Goal: Information Seeking & Learning: Learn about a topic

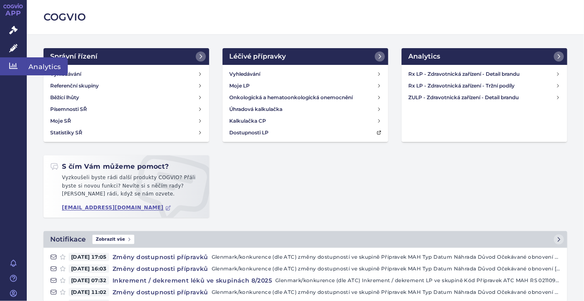
click at [14, 59] on link "Analytics" at bounding box center [13, 66] width 27 height 18
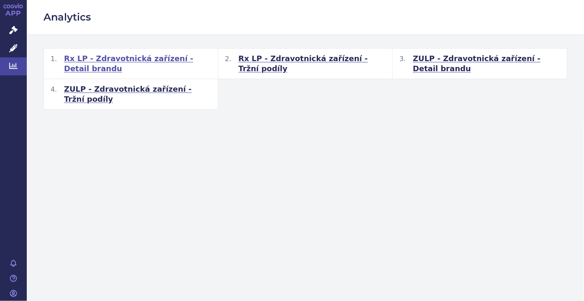
click at [151, 58] on span "Rx LP - Zdravotnická zařízení - Detail brandu" at bounding box center [137, 64] width 147 height 20
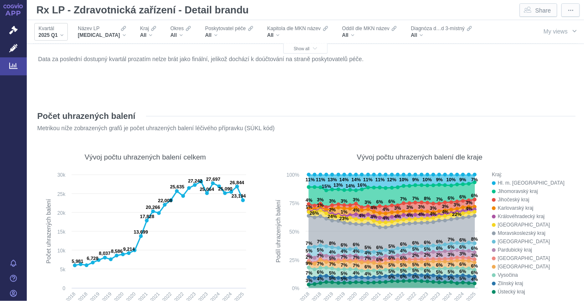
click at [60, 36] on div "2025 Q1" at bounding box center [50, 35] width 25 height 7
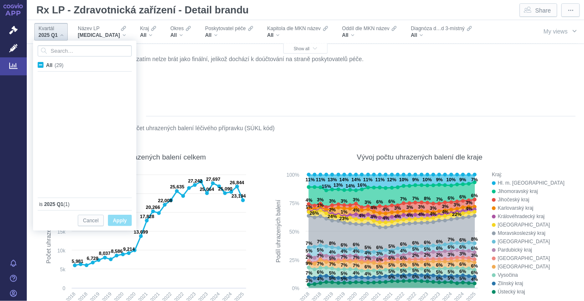
click at [61, 36] on div "2025 Q1" at bounding box center [50, 35] width 25 height 7
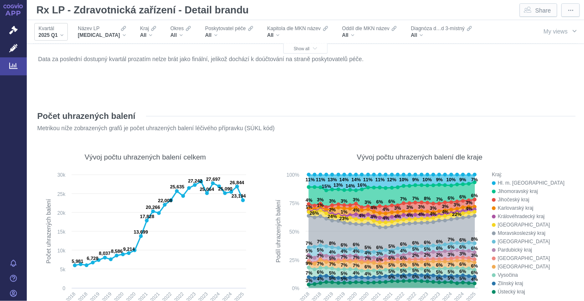
click at [61, 36] on div "2025 Q1" at bounding box center [50, 35] width 25 height 7
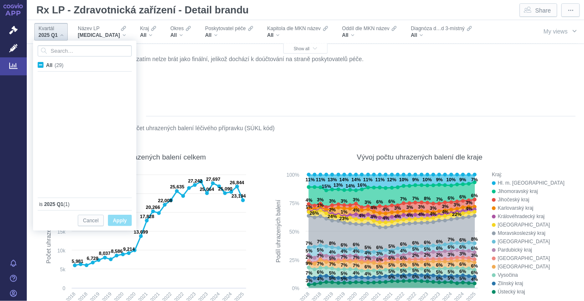
scroll to position [223, 0]
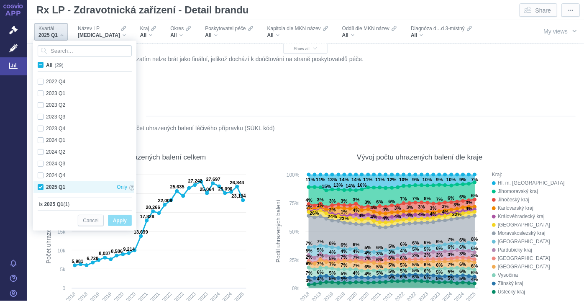
drag, startPoint x: 131, startPoint y: 178, endPoint x: 131, endPoint y: 189, distance: 11.3
click at [131, 189] on div "2021 Q3 Only 2021 Q4 Only 2022 Q1 Only 2022 Q2 Only 2022 Q3 Only 2022 Q4 Only 2…" at bounding box center [83, 23] width 101 height 340
click at [166, 100] on figure "Data za poslední dostupný kvartál prozatím nelze brát jako finální, jelikož doc…" at bounding box center [305, 77] width 540 height 50
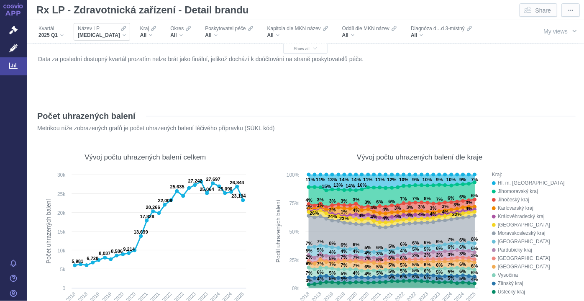
click at [107, 37] on div "Název LP XARELTO" at bounding box center [102, 32] width 56 height 18
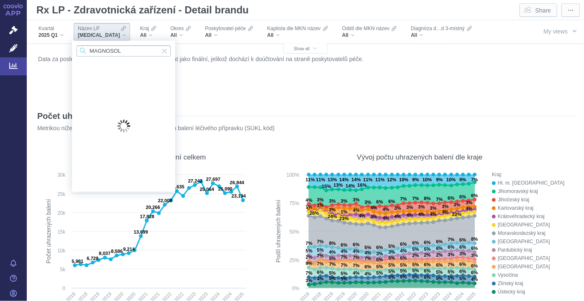
type input "MAGNOSOLV"
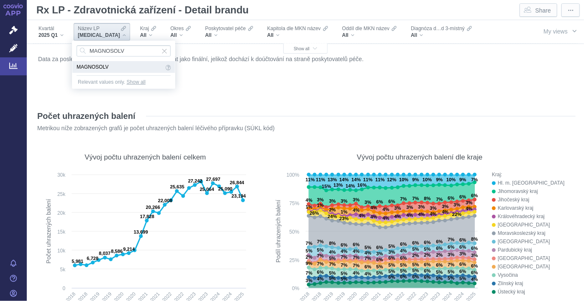
click at [133, 68] on span "MAGNOSOLV" at bounding box center [120, 66] width 87 height 9
click at [107, 66] on div "Data za poslední dostupný kvartál prozatím nelze brát jako finální, jelikož doc…" at bounding box center [305, 75] width 539 height 44
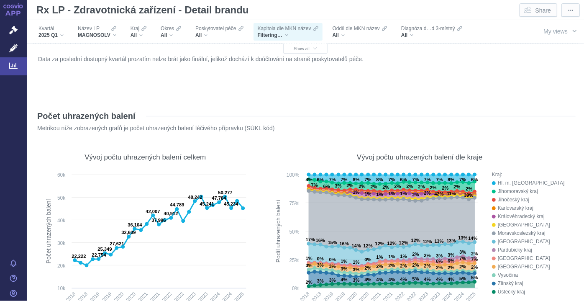
scroll to position [579, 0]
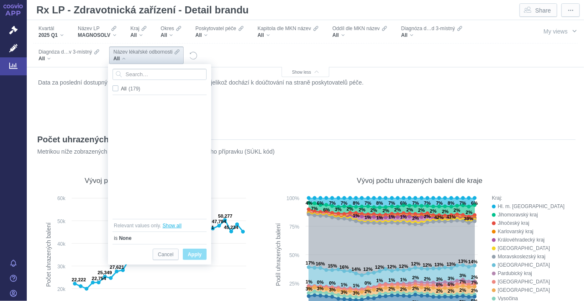
scroll to position [1641, 0]
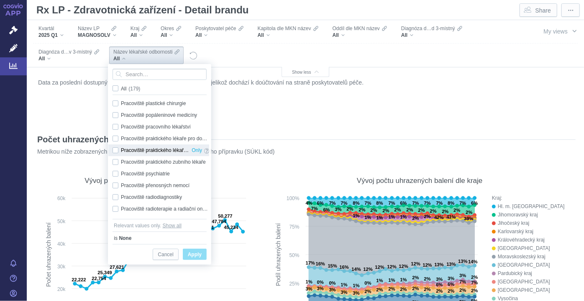
click at [117, 149] on div "Pracoviště praktického lékaře pro děti a dorost Only" at bounding box center [160, 150] width 105 height 12
checkbox input "true"
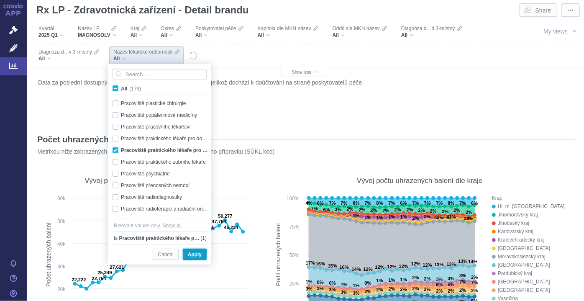
click at [196, 254] on span "Apply" at bounding box center [195, 254] width 14 height 10
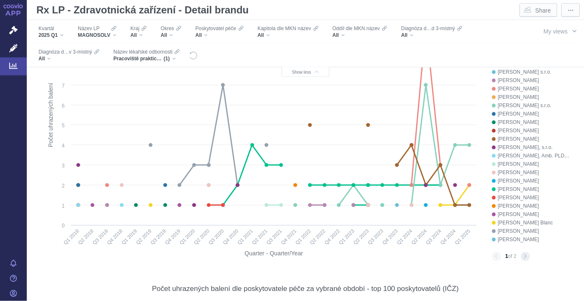
scroll to position [0, 0]
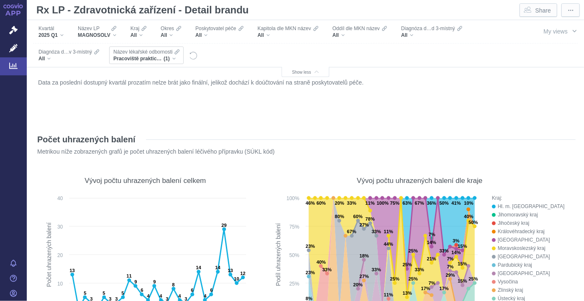
click at [171, 58] on div "Pracoviště praktického lékaře pro děti a dorost (1)" at bounding box center [146, 58] width 66 height 7
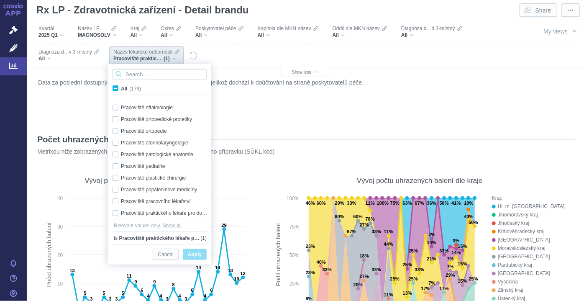
scroll to position [1634, 0]
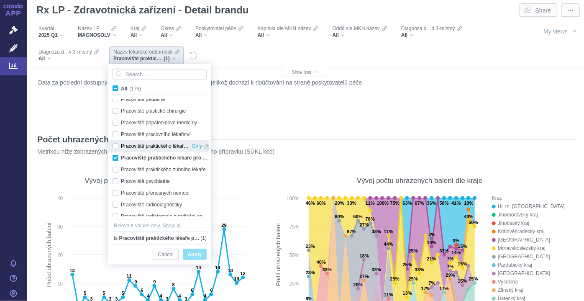
click at [116, 146] on div "Pracoviště praktického lékaře pro dospělé Only" at bounding box center [160, 146] width 105 height 12
checkbox input "true"
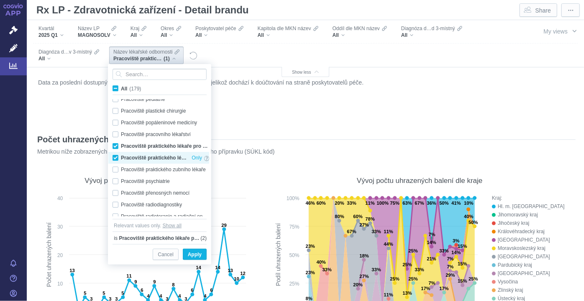
click at [117, 156] on div "Pracoviště praktického lékaře pro děti a dorost Only" at bounding box center [160, 158] width 105 height 12
checkbox input "false"
click at [193, 252] on span "Apply" at bounding box center [195, 254] width 14 height 10
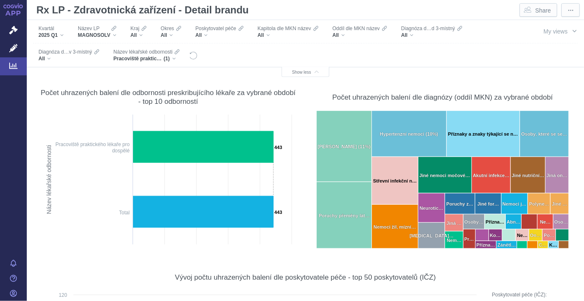
scroll to position [281, 0]
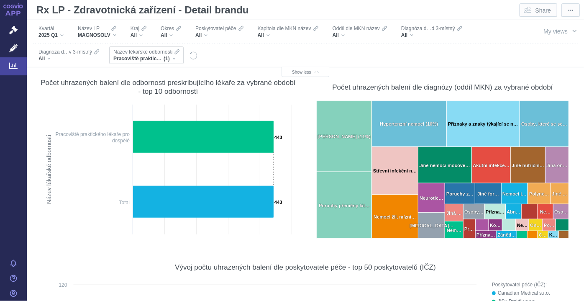
click at [172, 60] on div "Pracoviště praktického lékaře pro dospělé (1)" at bounding box center [146, 58] width 66 height 7
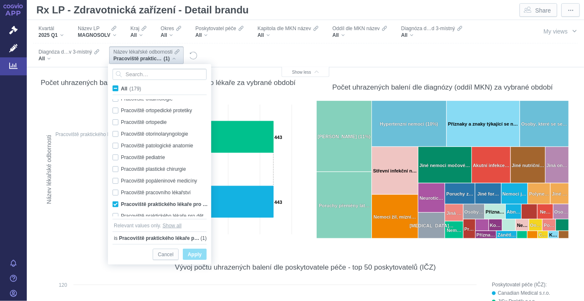
scroll to position [1622, 0]
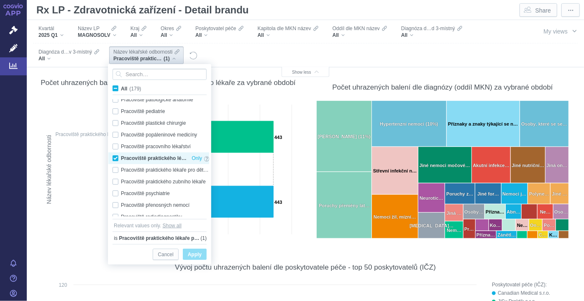
click at [115, 159] on div "Pracoviště praktického lékaře pro dospělé Only" at bounding box center [160, 158] width 105 height 12
checkbox input "false"
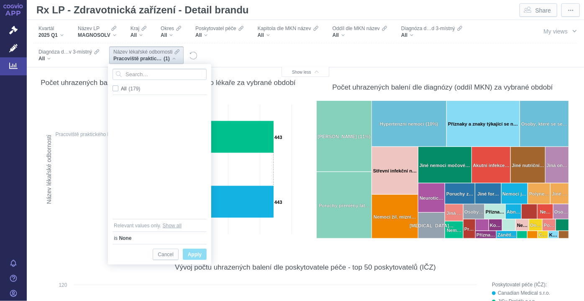
scroll to position [0, 0]
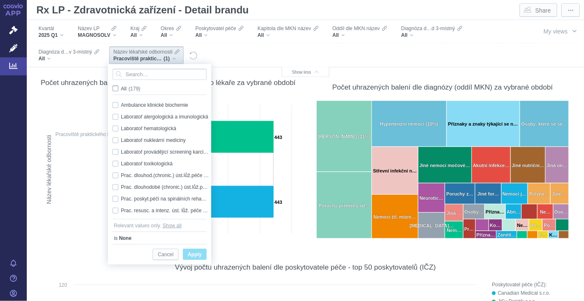
click at [121, 87] on span "All (179)" at bounding box center [130, 89] width 19 height 6
click at [121, 87] on input "All (179)" at bounding box center [123, 86] width 5 height 5
checkbox input "true"
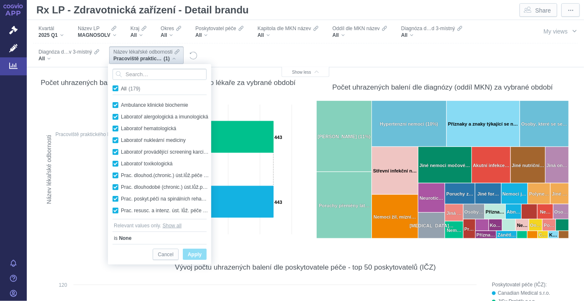
checkbox input "true"
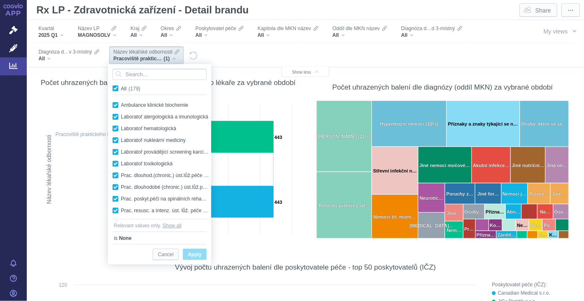
checkbox input "true"
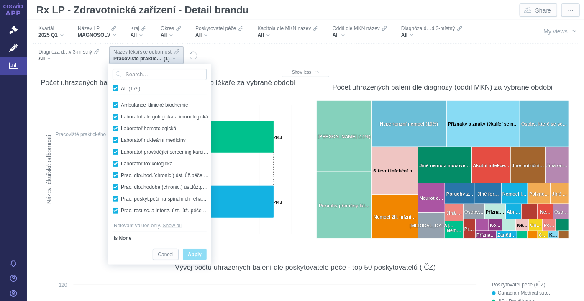
checkbox input "true"
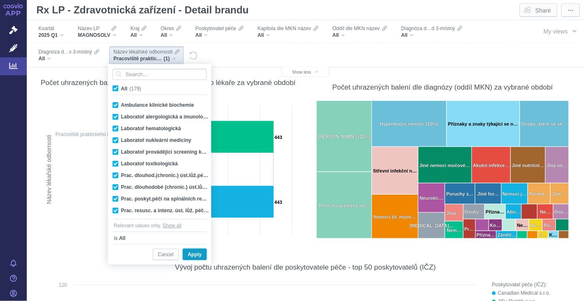
click at [192, 253] on span "Apply" at bounding box center [195, 254] width 14 height 10
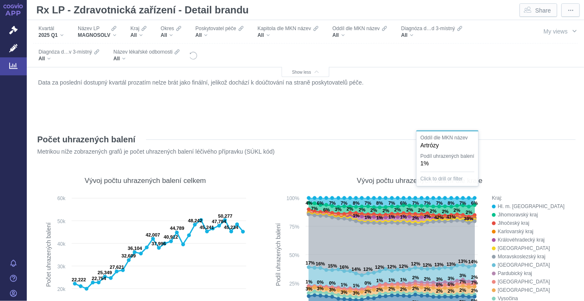
scroll to position [284, 0]
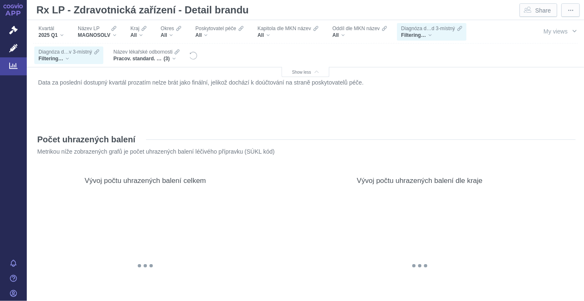
scroll to position [284, 0]
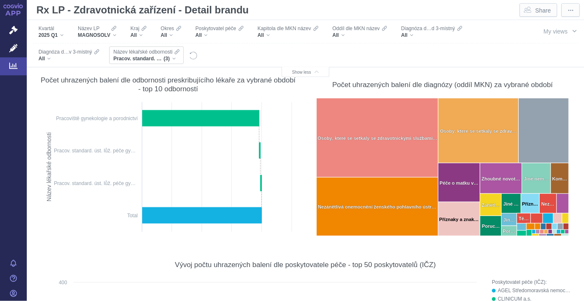
click at [171, 56] on div "Pracov. standard. úst. lůž. péče gynekologické - F typu, Pracov. standard. úst.…" at bounding box center [146, 58] width 66 height 7
click at [175, 59] on div "Pracov. standard. úst. lůž. péče gynekologické - F typu, Pracov. standard. úst.…" at bounding box center [146, 58] width 66 height 7
click at [163, 57] on span "Pracov. standard. úst. lůž. péče gynekologické - F typu, Pracov. standard. úst.…" at bounding box center [138, 58] width 50 height 7
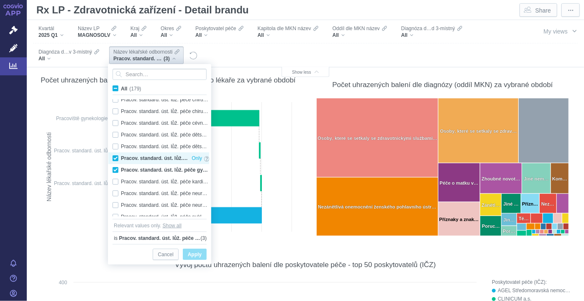
click at [118, 157] on div "Pracov. standard. úst. lůž. péče gynekologické - F typu Only" at bounding box center [160, 158] width 105 height 12
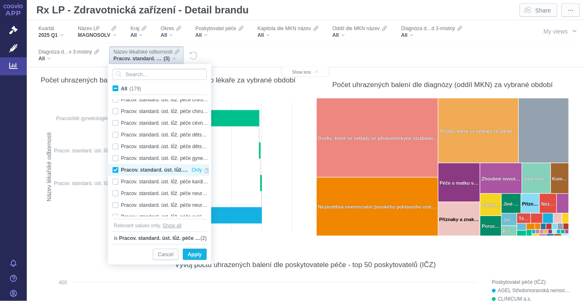
checkbox input "false"
click at [117, 167] on div "Pracov. standard. úst. lůž. péče gynekologické - H typu Only" at bounding box center [160, 170] width 105 height 12
checkbox input "false"
click at [197, 257] on span "Apply" at bounding box center [195, 254] width 14 height 10
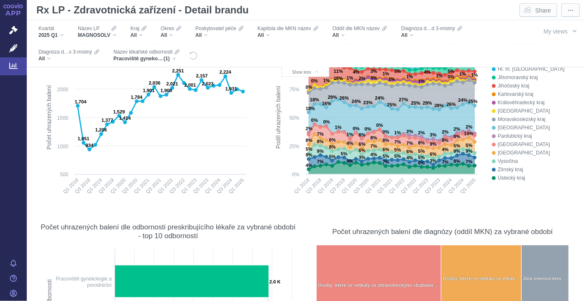
scroll to position [0, 0]
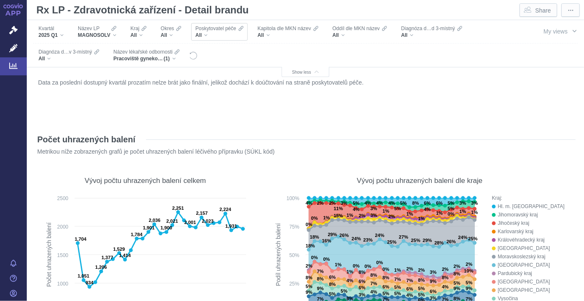
click at [205, 36] on div "All" at bounding box center [219, 35] width 48 height 7
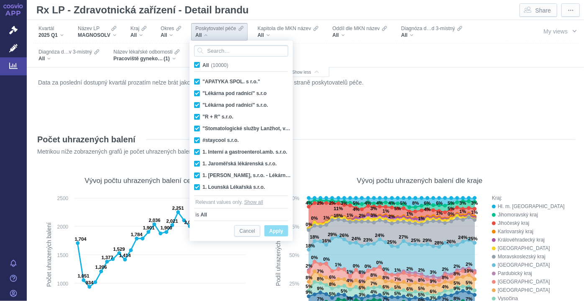
click at [205, 36] on div "All" at bounding box center [219, 35] width 48 height 7
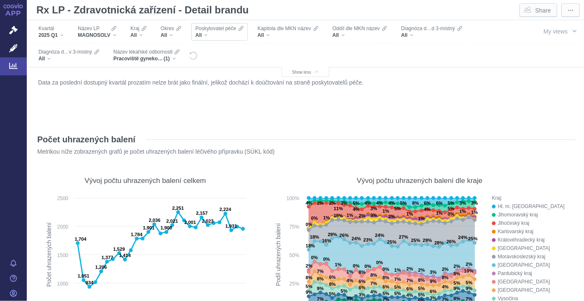
click at [207, 34] on div "All" at bounding box center [219, 35] width 48 height 7
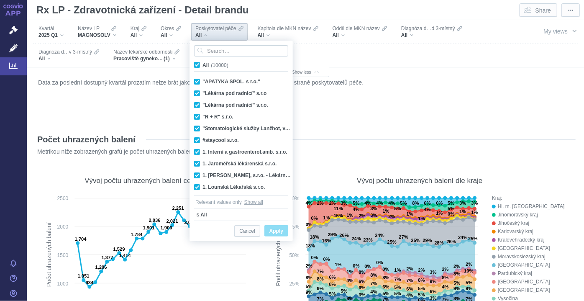
click at [207, 34] on div "All" at bounding box center [219, 35] width 48 height 7
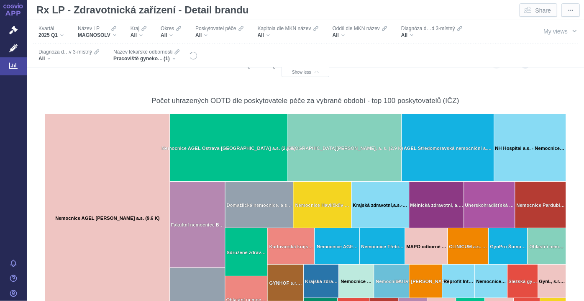
scroll to position [3181, 0]
